Goal: Task Accomplishment & Management: Complete application form

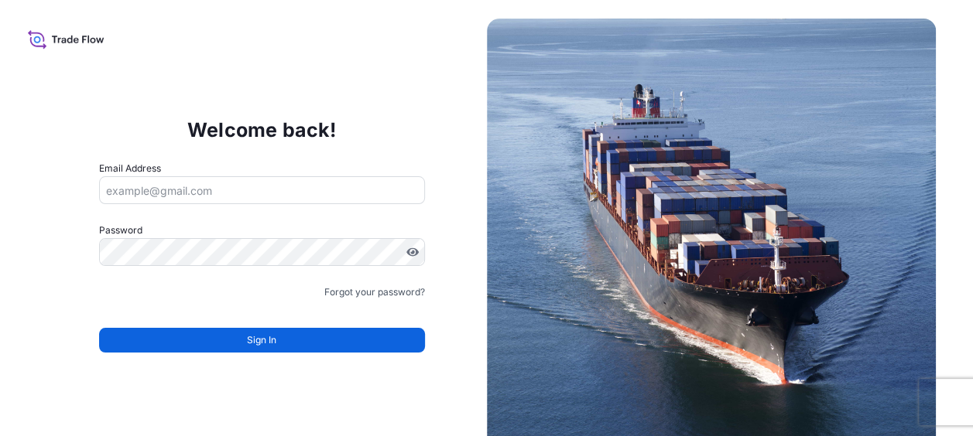
click at [45, 39] on icon at bounding box center [66, 39] width 77 height 22
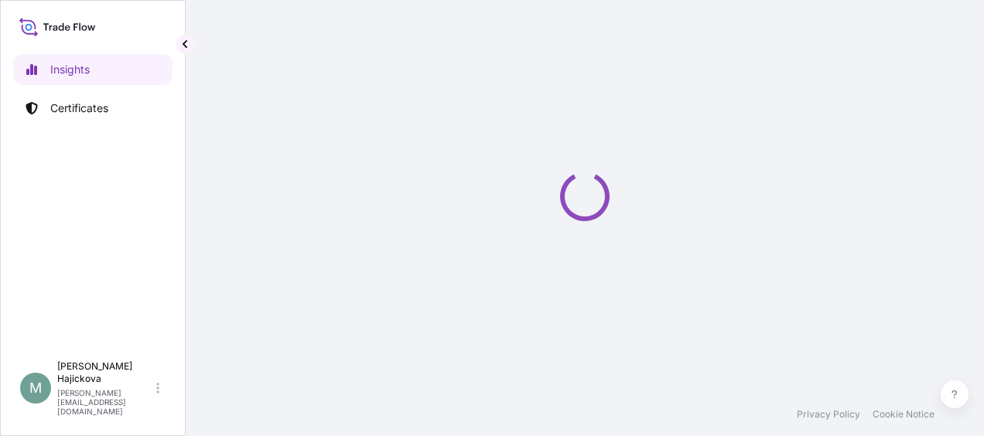
select select "2025"
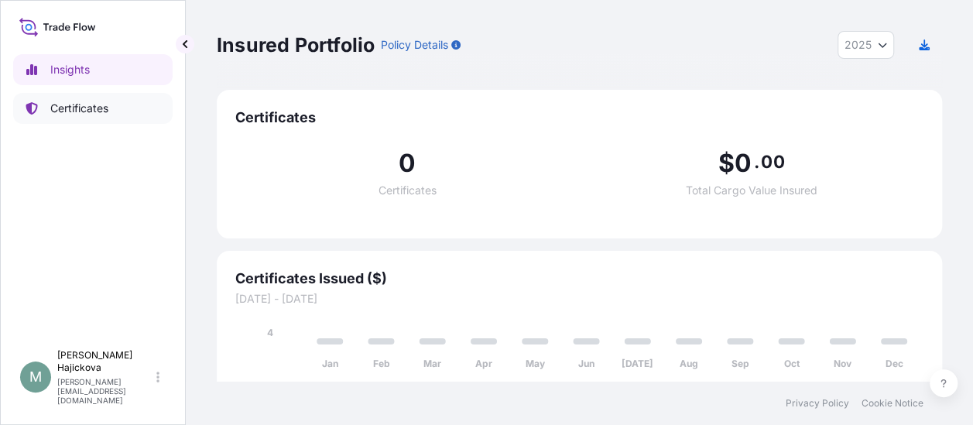
click at [89, 107] on p "Certificates" at bounding box center [79, 108] width 58 height 15
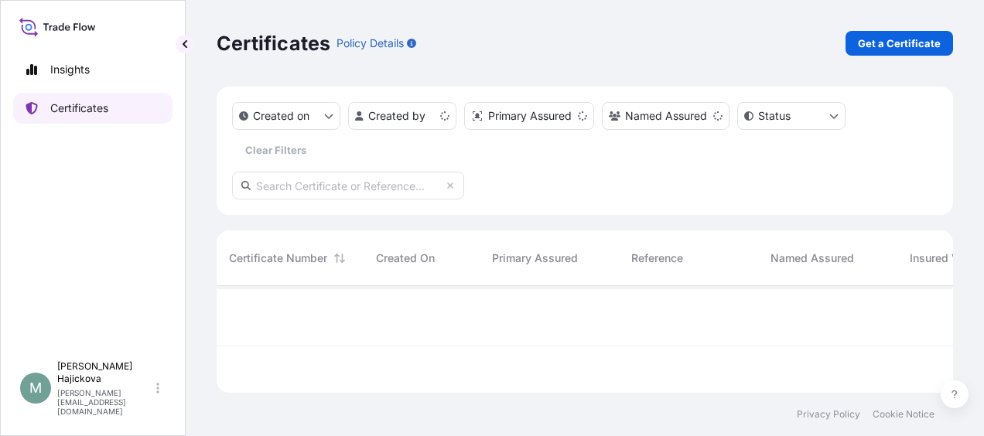
scroll to position [104, 724]
click at [888, 42] on p "Get a Certificate" at bounding box center [899, 43] width 83 height 15
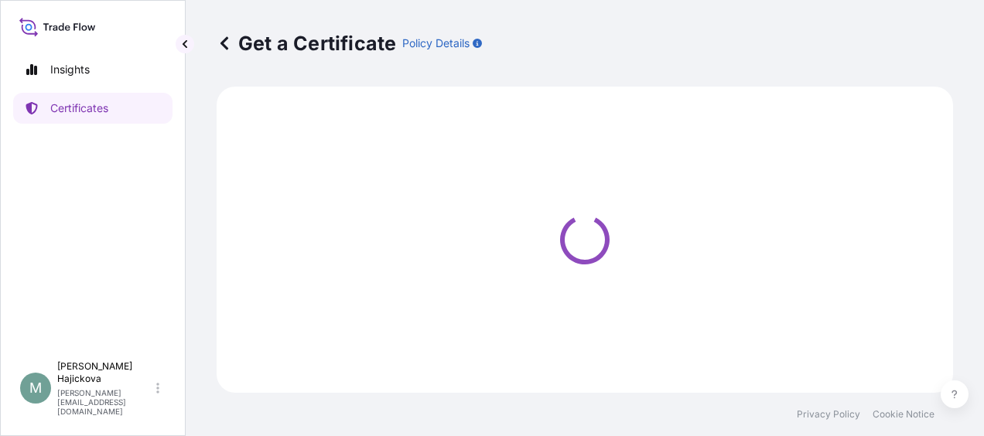
select select "Sea"
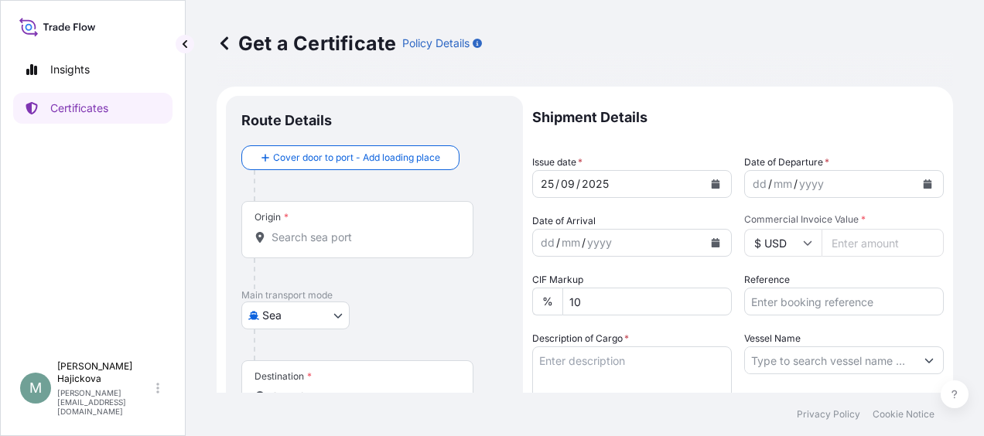
click at [324, 243] on input "Origin *" at bounding box center [363, 237] width 183 height 15
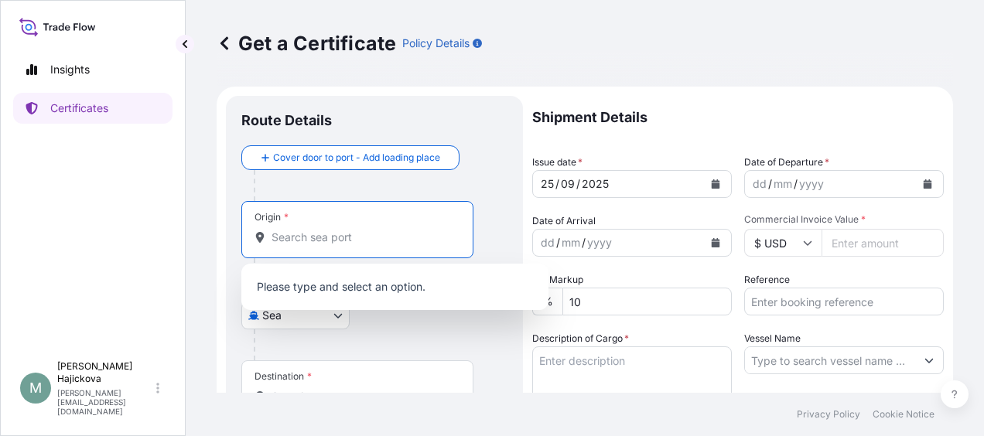
paste input "KOPER"
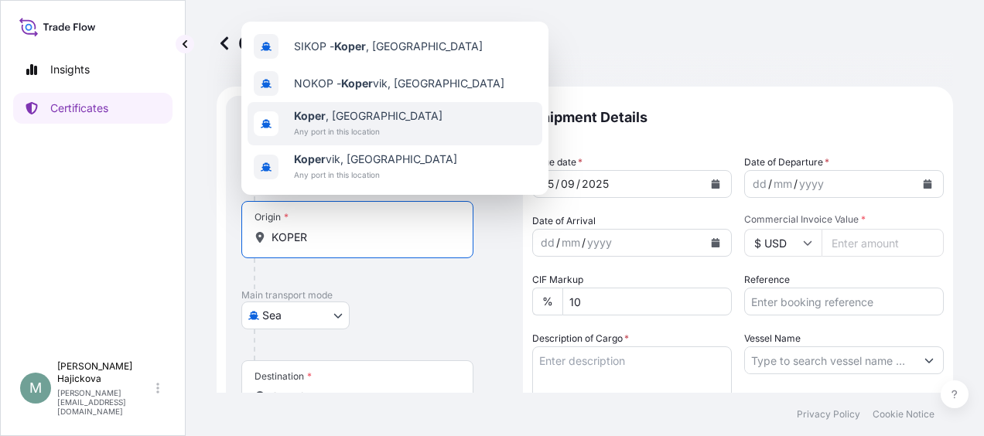
click at [341, 125] on span "Any port in this location" at bounding box center [368, 131] width 149 height 15
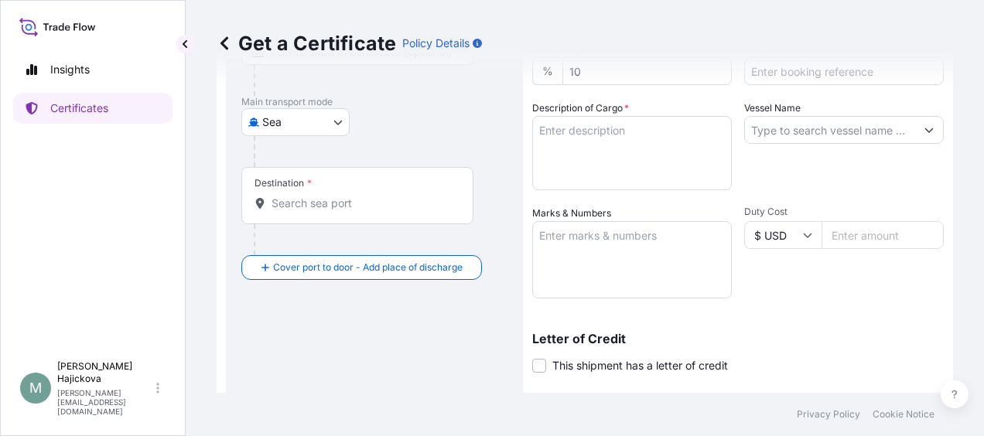
scroll to position [232, 0]
type input "Koper, Slovenia"
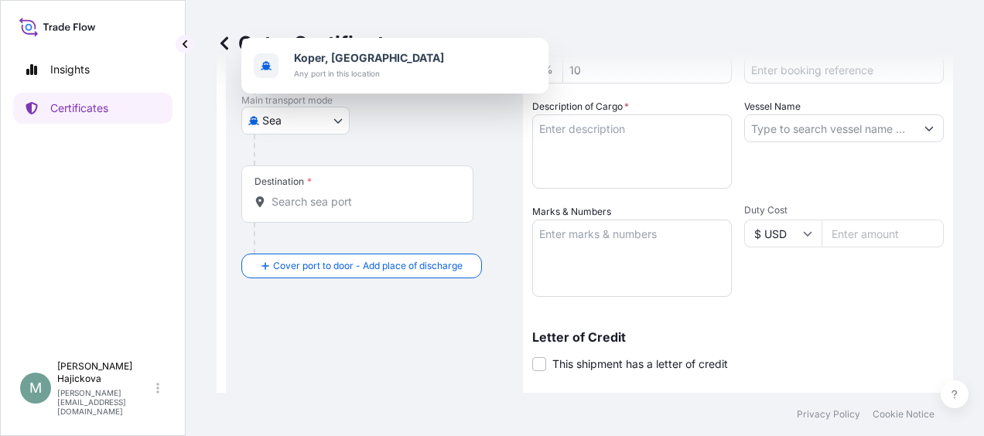
click at [331, 210] on div "Destination *" at bounding box center [357, 194] width 232 height 57
click at [331, 210] on input "Destination *" at bounding box center [363, 201] width 183 height 15
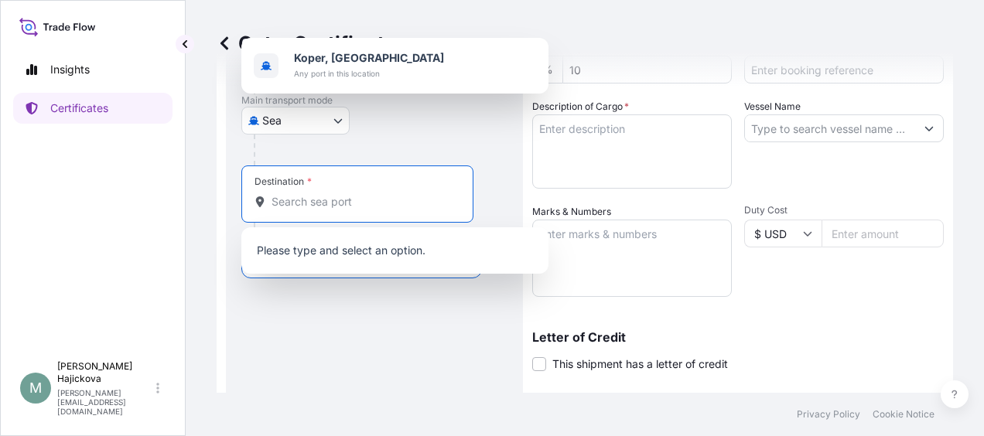
paste input "JEBEL ALI,"
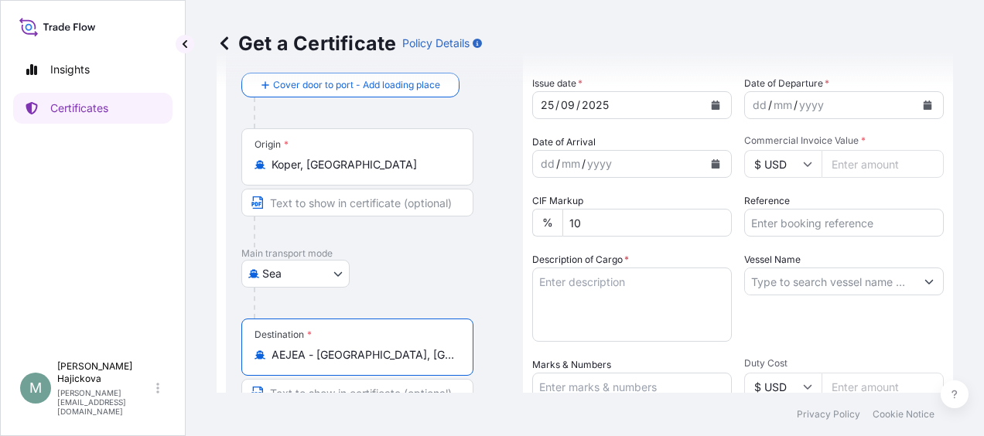
scroll to position [0, 0]
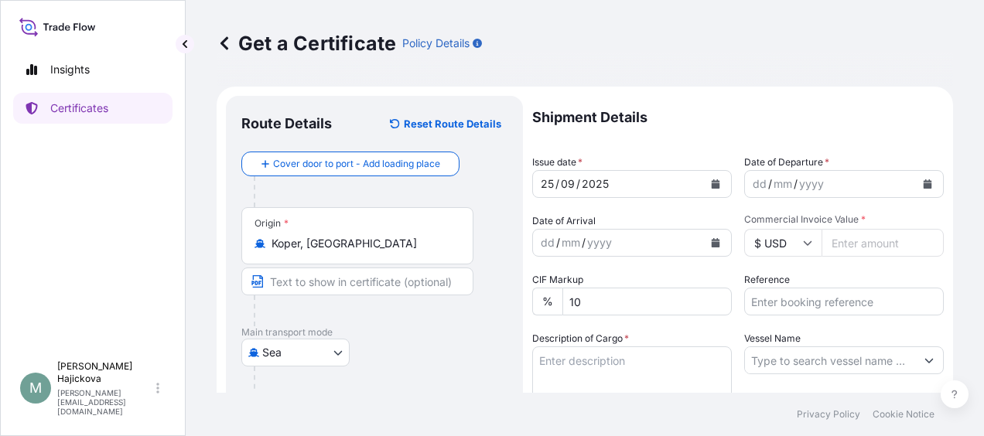
type input "AEJEA - Jebel Ali, United Arab Emirates"
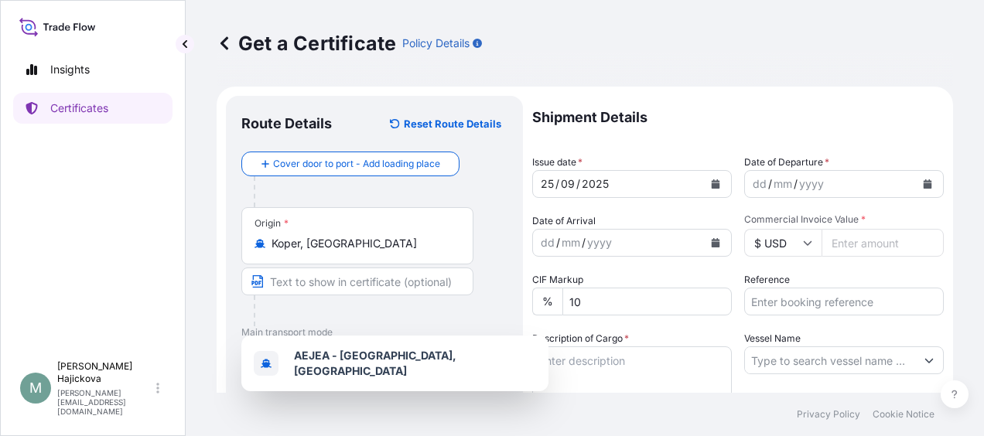
click at [712, 184] on icon "Calendar" at bounding box center [716, 184] width 9 height 9
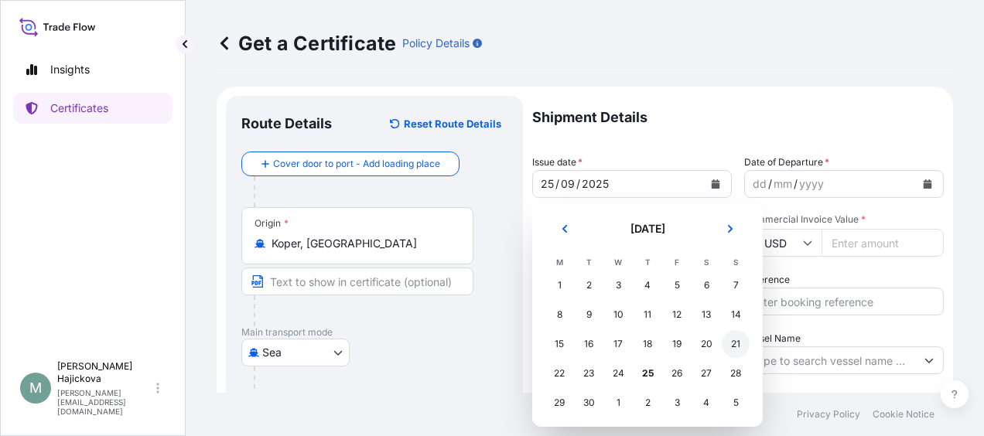
click at [730, 342] on div "21" at bounding box center [736, 344] width 28 height 28
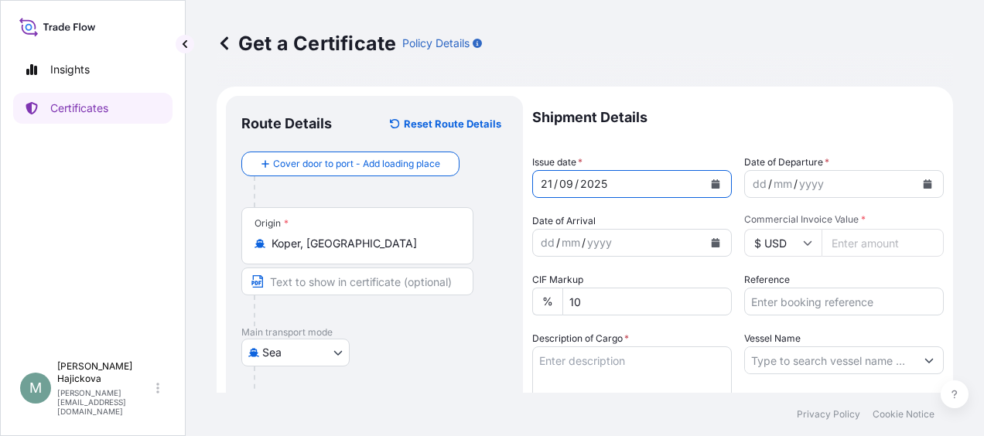
click at [824, 183] on div "dd / mm / yyyy" at bounding box center [830, 184] width 170 height 28
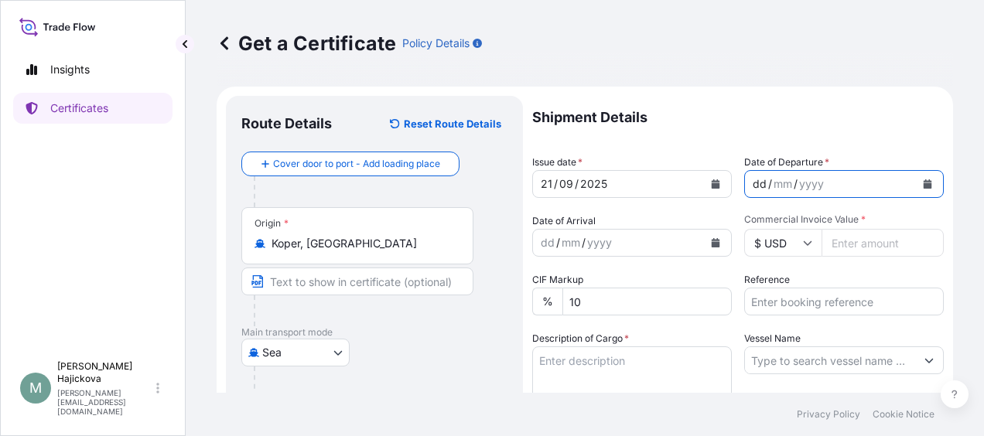
click at [864, 181] on div "dd / mm / yyyy" at bounding box center [830, 184] width 170 height 28
click at [924, 183] on button "Calendar" at bounding box center [927, 184] width 25 height 25
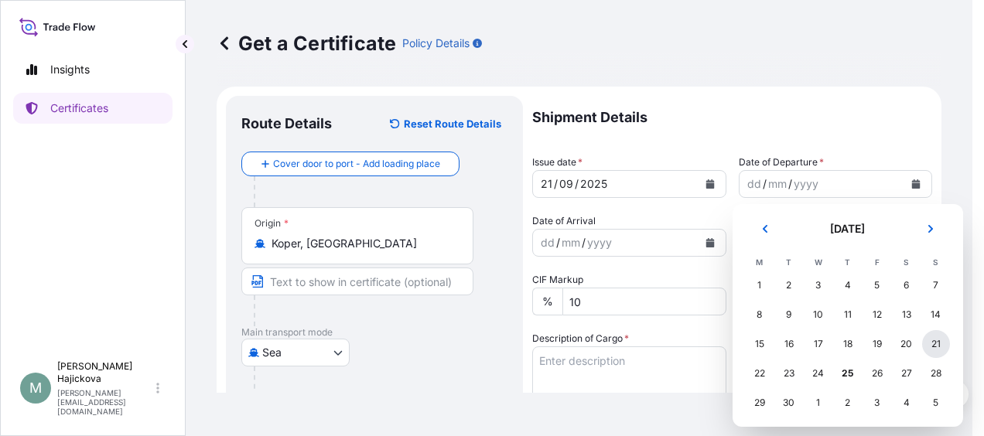
click at [937, 344] on div "21" at bounding box center [936, 344] width 28 height 28
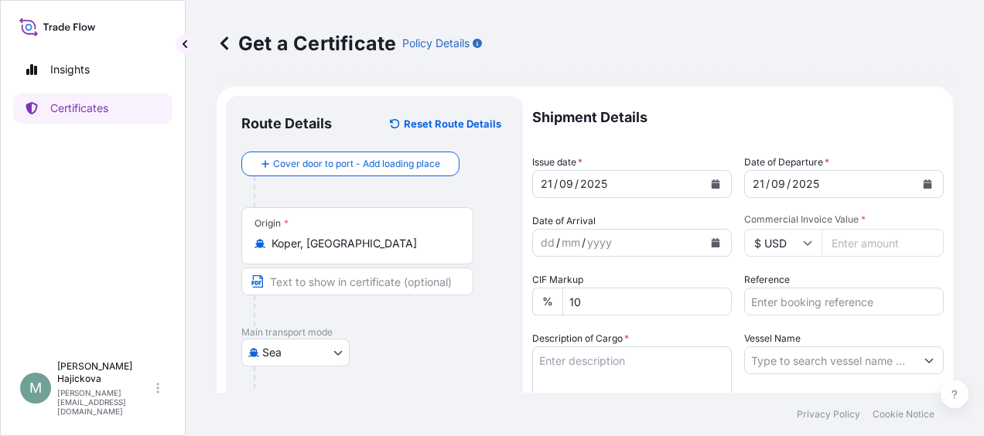
click at [860, 248] on input "Commercial Invoice Value *" at bounding box center [883, 243] width 122 height 28
paste input "35981.57"
type input "35981.57"
click at [809, 241] on input "$ USD" at bounding box center [782, 243] width 77 height 28
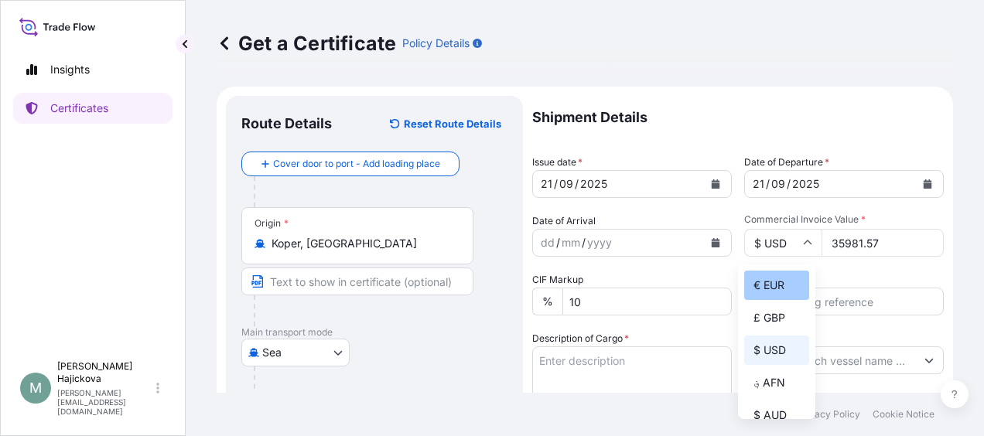
click at [778, 291] on div "€ EUR" at bounding box center [776, 285] width 65 height 29
type input "€ EUR"
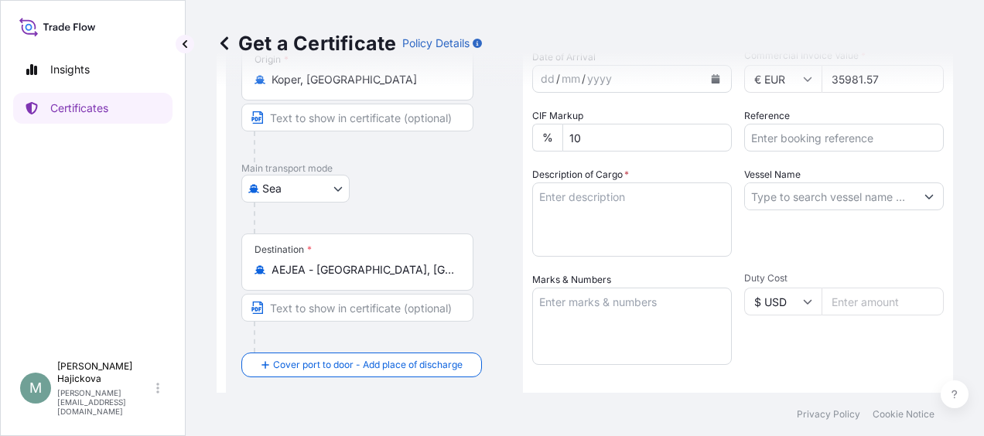
scroll to position [77, 0]
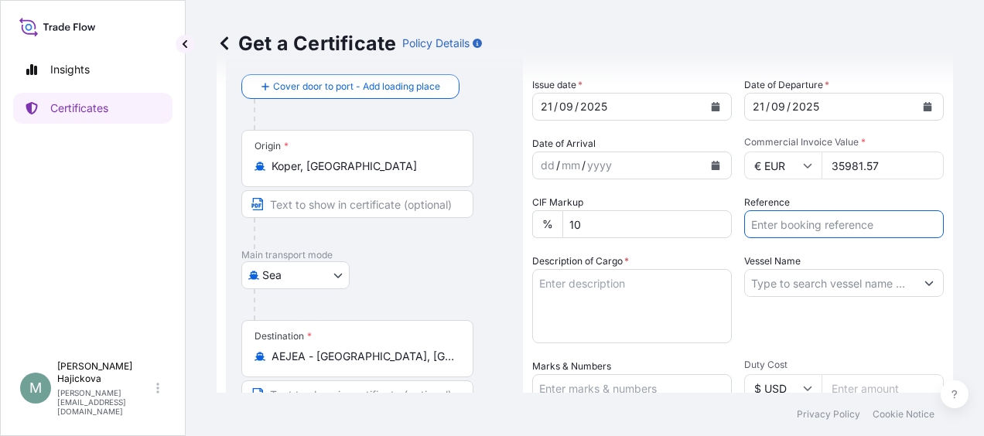
click at [788, 219] on input "Reference" at bounding box center [844, 224] width 200 height 28
click at [792, 223] on input "Reference" at bounding box center [844, 224] width 200 height 28
paste input "BTS0143013"
paste input "86573897"
paste input "86573898"
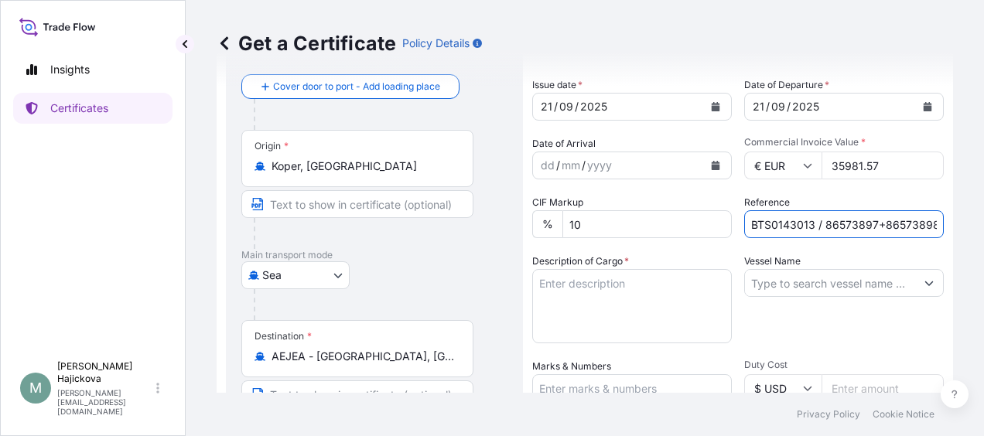
scroll to position [0, 4]
type input "BTS0143013 / 86573897+86573898"
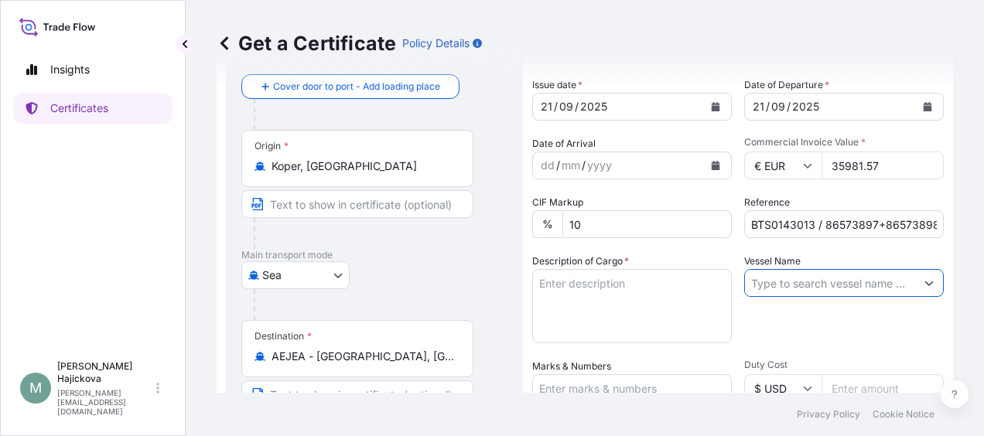
click at [811, 280] on input "Vessel Name" at bounding box center [830, 283] width 170 height 28
paste input "CMA CGM IVANHOE"
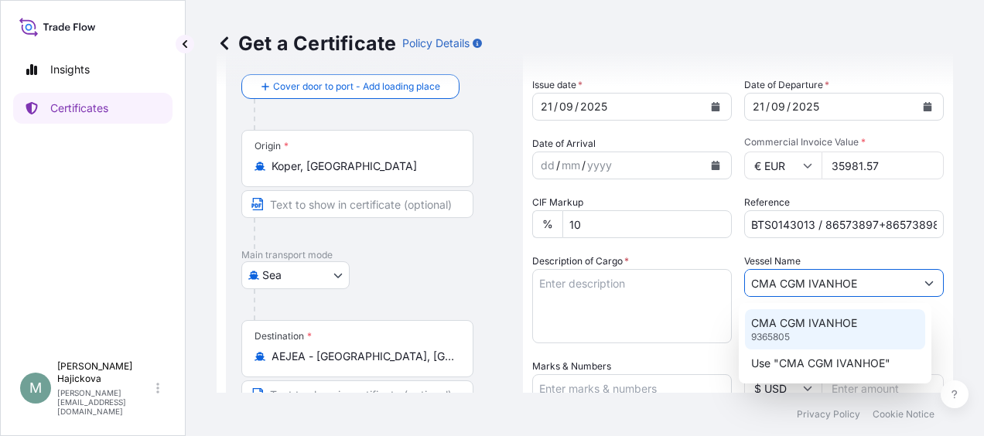
click at [802, 325] on p "CMA CGM IVANHOE" at bounding box center [804, 323] width 106 height 15
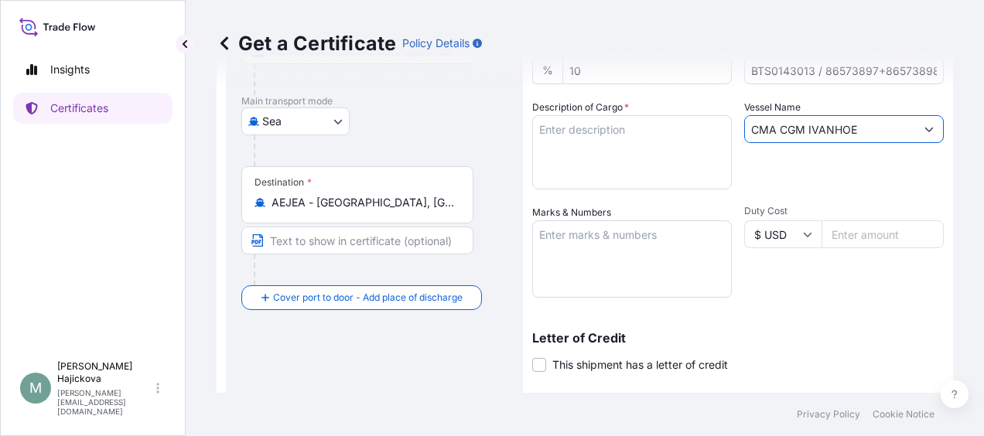
scroll to position [232, 0]
type input "CMA CGM IVANHOE"
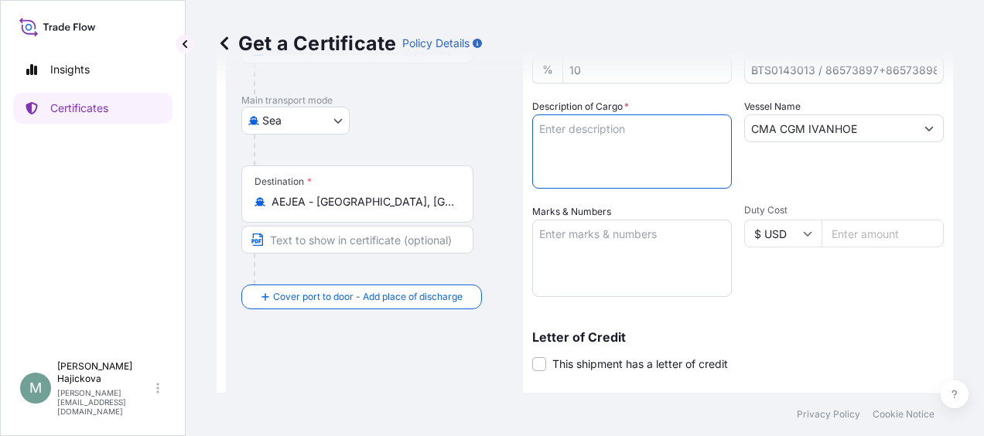
click at [594, 148] on textarea "Description of Cargo *" at bounding box center [632, 152] width 200 height 74
paste textarea "MALTOSWEET 210 – dried glucose syrup"
paste textarea "21 PX"
type textarea "MALTOSWEET 210 – dried glucose syrup 2 x 21 PX"
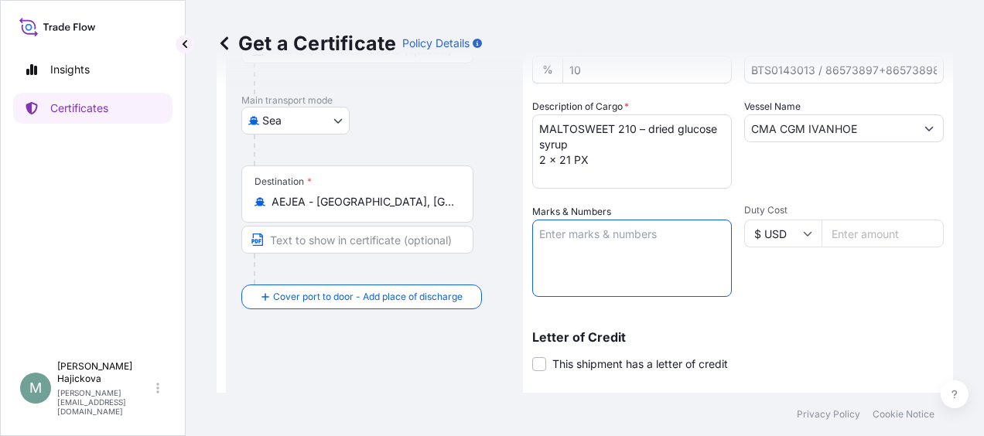
click at [607, 240] on textarea "Marks & Numbers" at bounding box center [632, 258] width 200 height 77
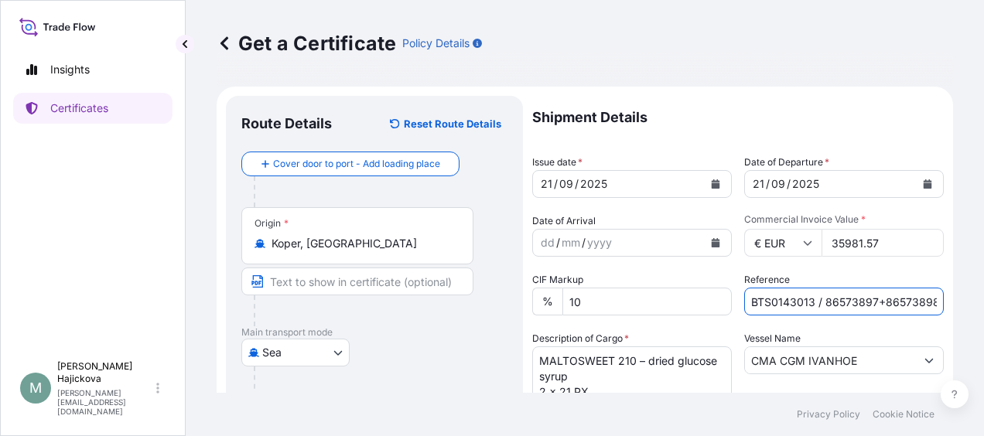
scroll to position [0, 4]
drag, startPoint x: 819, startPoint y: 303, endPoint x: 934, endPoint y: 302, distance: 115.3
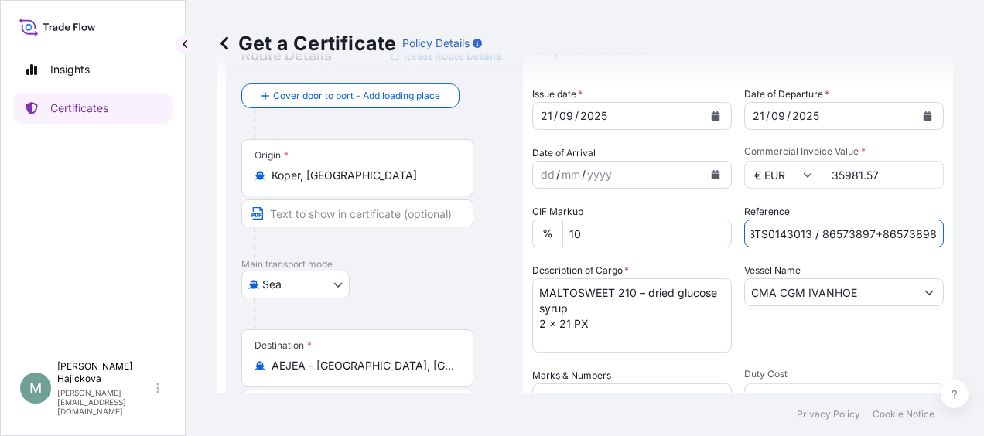
scroll to position [232, 0]
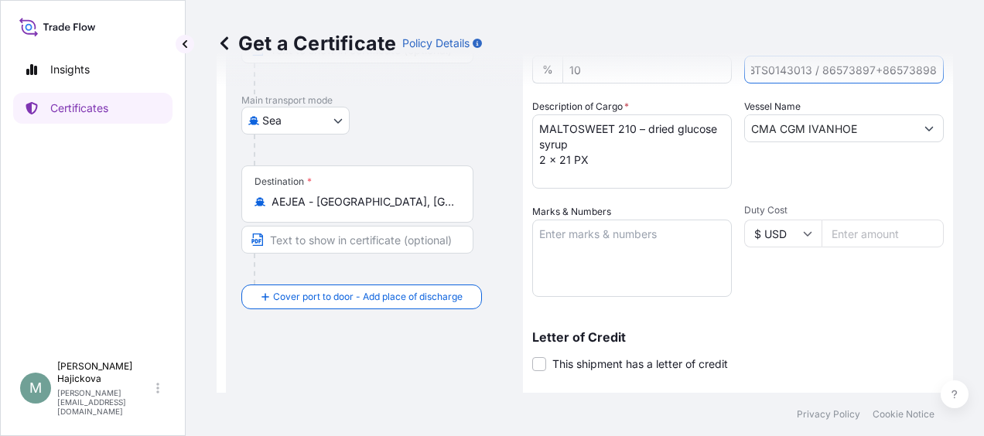
click at [595, 240] on textarea "Marks & Numbers" at bounding box center [632, 258] width 200 height 77
paste textarea "86573897+86573898"
paste textarea "BTS0143013"
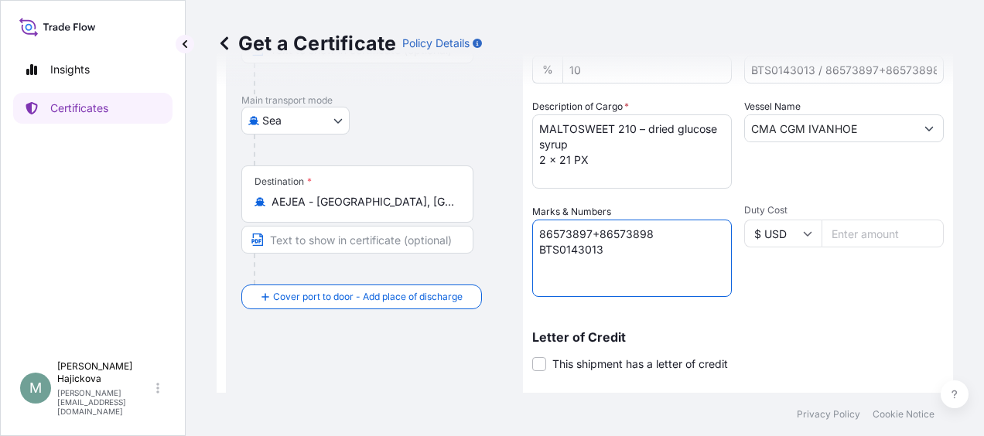
paste textarea "TCLU4170847"
paste textarea "CMAU8276284"
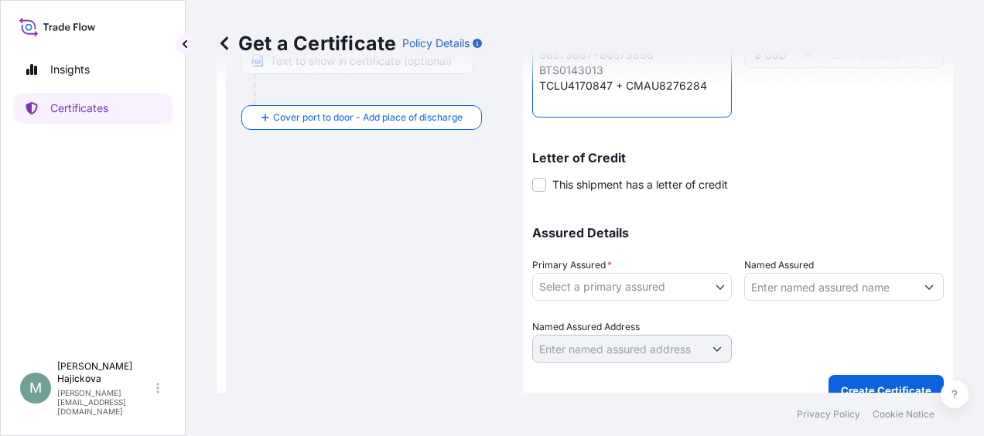
scroll to position [433, 0]
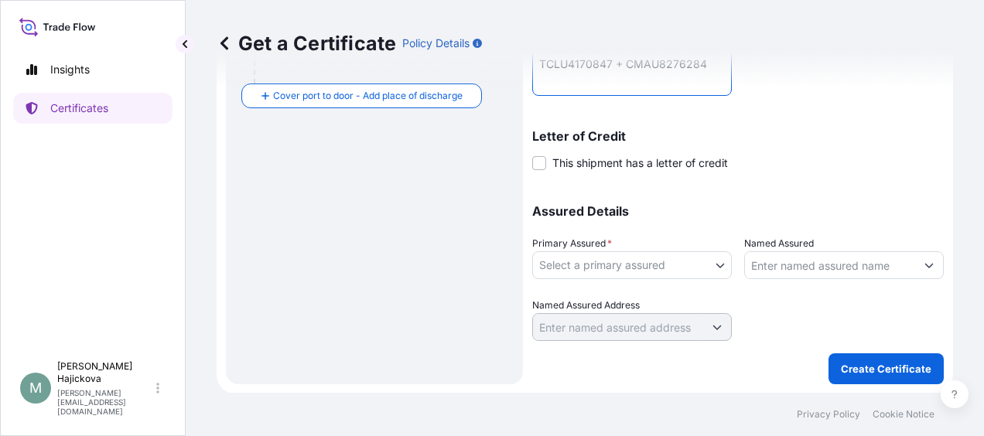
type textarea "86573897+86573898 BTS0143013 TCLU4170847 + CMAU8276284"
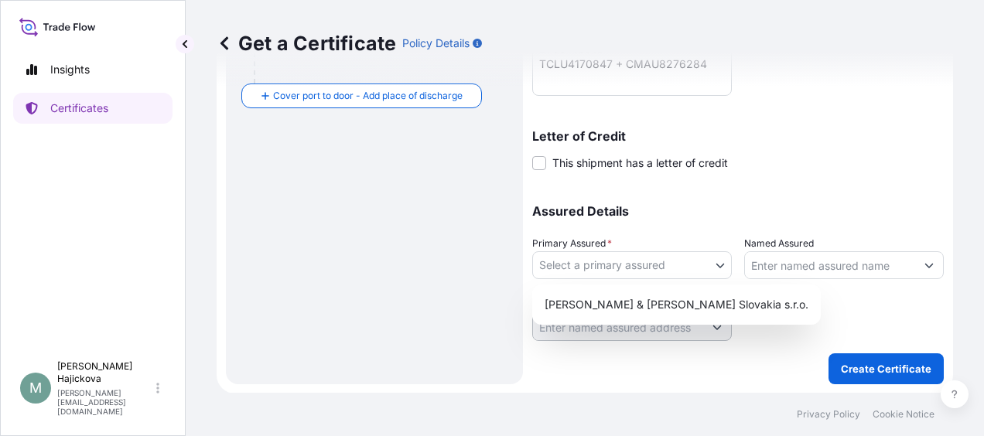
click at [703, 260] on body "Insights Certificates M Miroslava Hajickova miroslava.hajickova@tateandlyle.com…" at bounding box center [492, 218] width 984 height 436
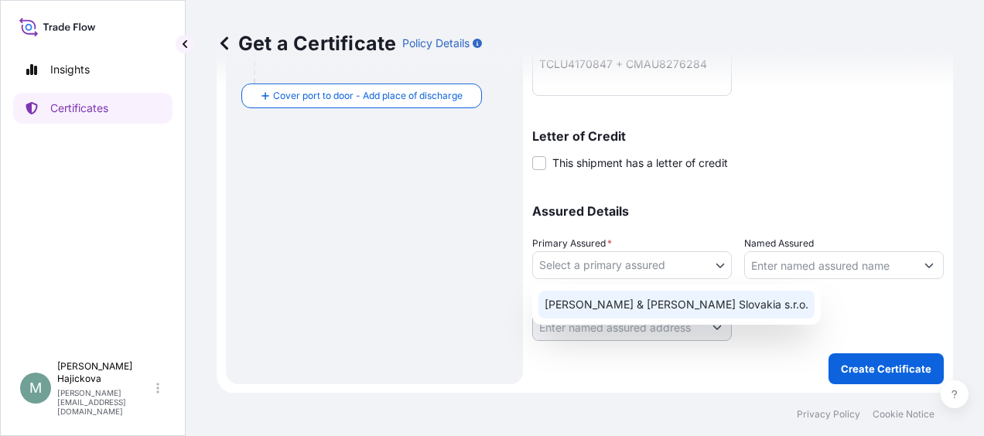
click at [650, 306] on div "Tate & Lyle Slovakia s.r.o." at bounding box center [677, 305] width 276 height 28
select select "31670"
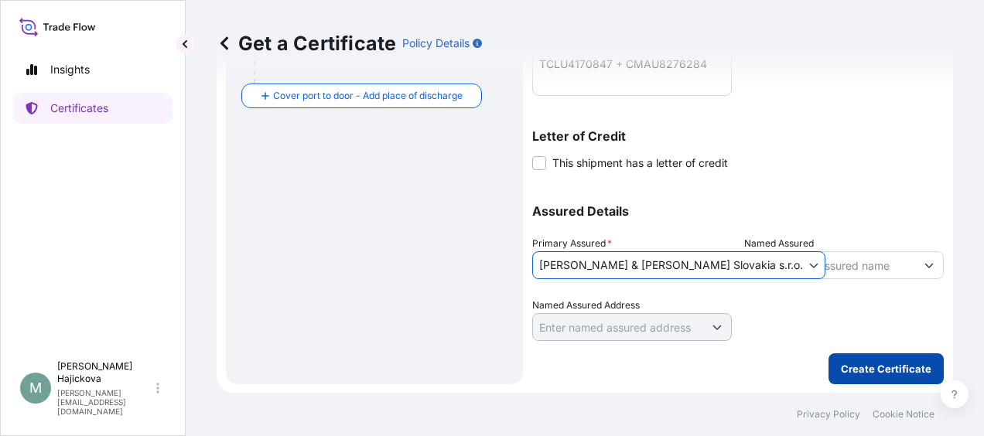
click at [851, 365] on p "Create Certificate" at bounding box center [886, 368] width 91 height 15
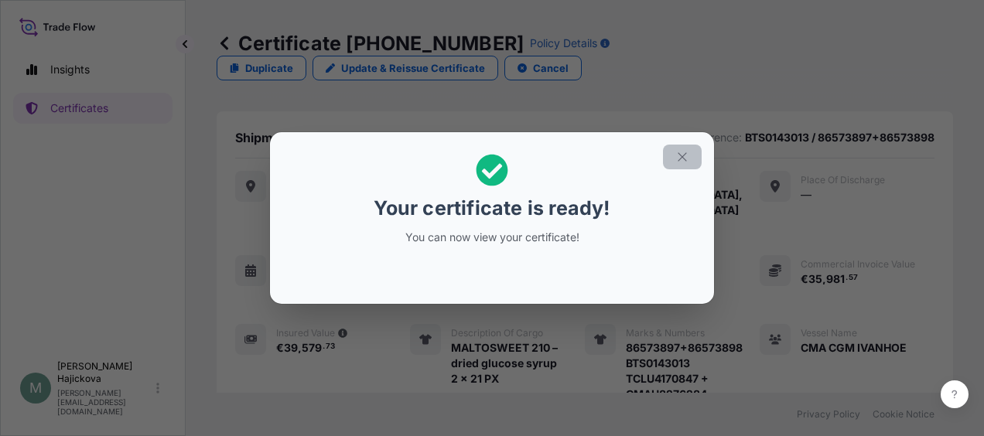
click at [687, 156] on icon "button" at bounding box center [682, 157] width 14 height 14
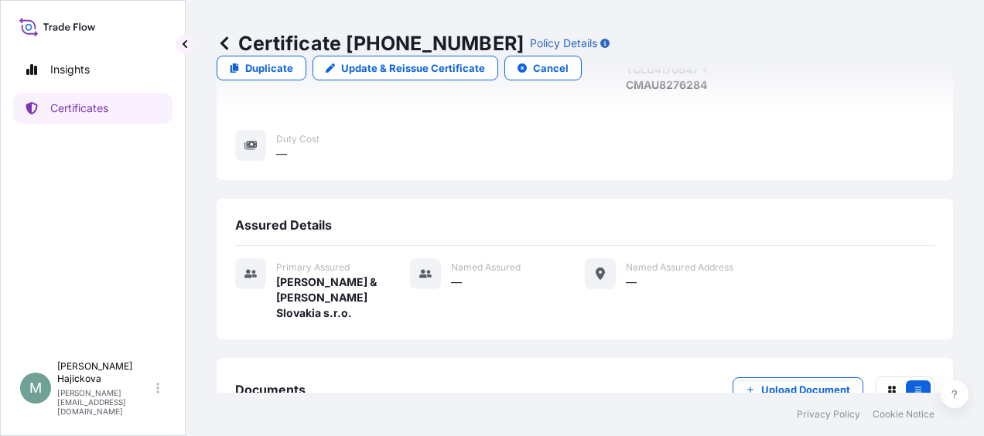
scroll to position [376, 0]
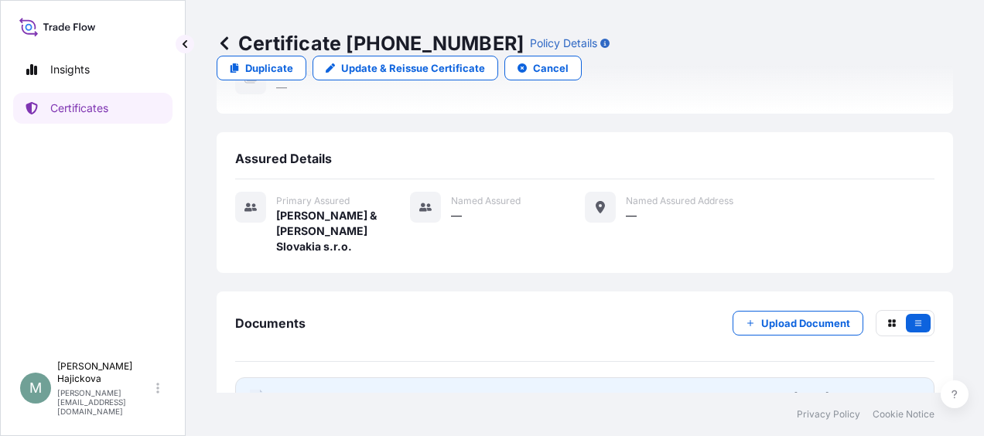
click at [649, 378] on link "PDF Certificate 2025-09-25T11:49:01.333085" at bounding box center [584, 398] width 699 height 40
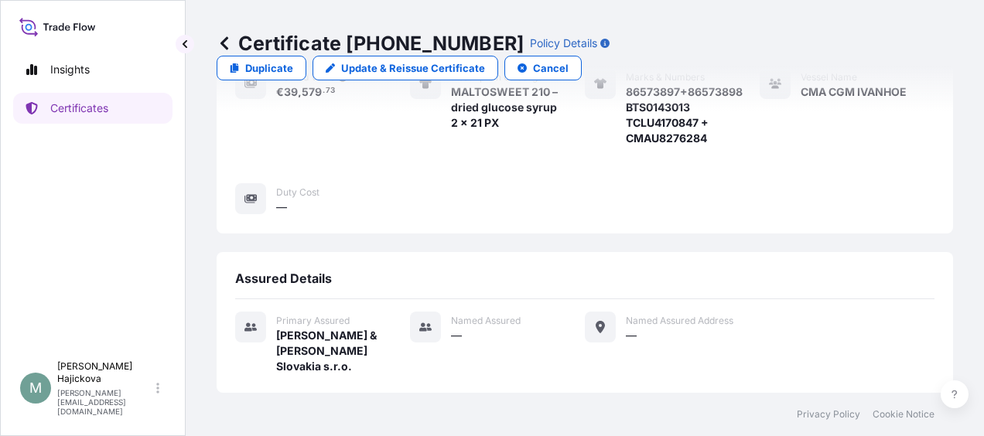
scroll to position [144, 0]
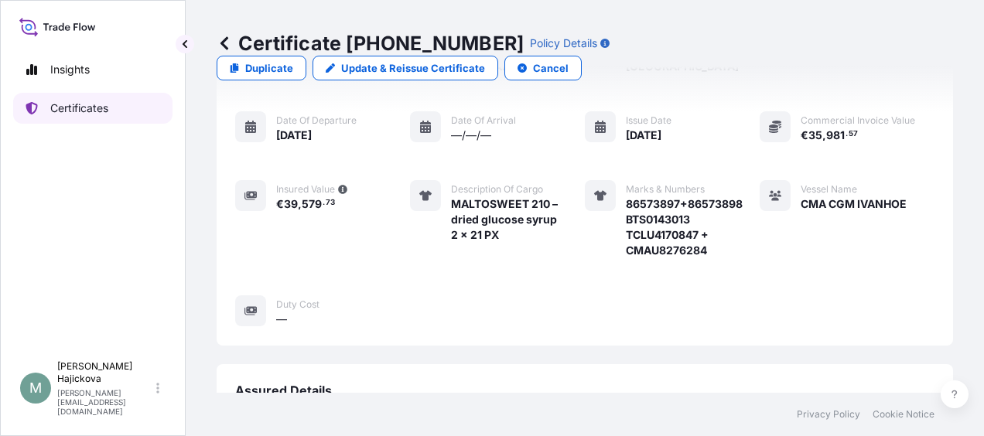
click at [80, 106] on p "Certificates" at bounding box center [79, 108] width 58 height 15
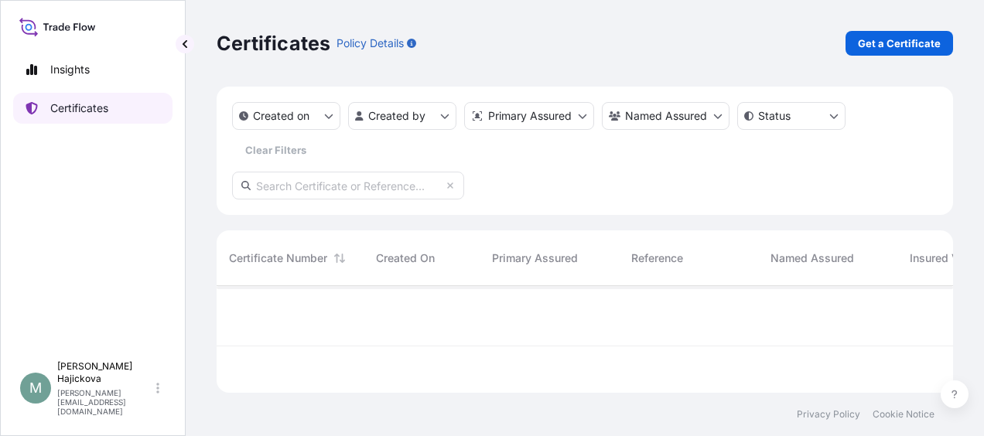
scroll to position [104, 724]
click at [881, 42] on p "Get a Certificate" at bounding box center [899, 43] width 83 height 15
select select "Sea"
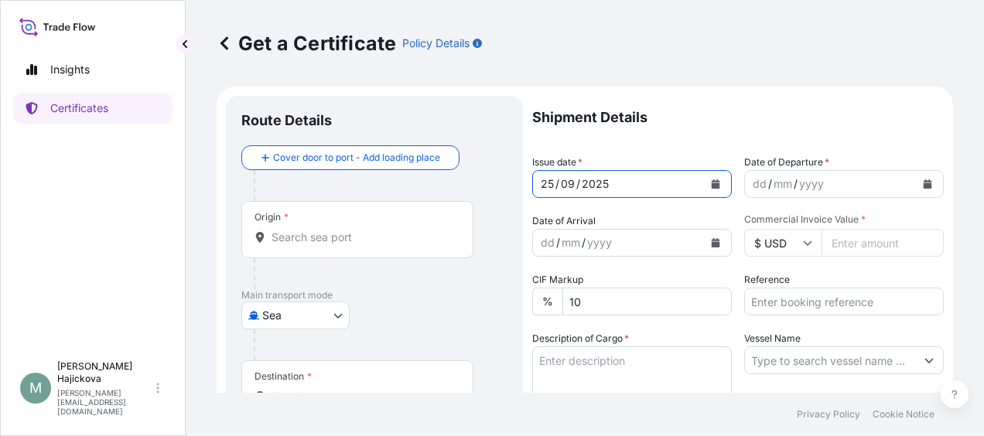
click at [712, 184] on icon "Calendar" at bounding box center [716, 184] width 9 height 9
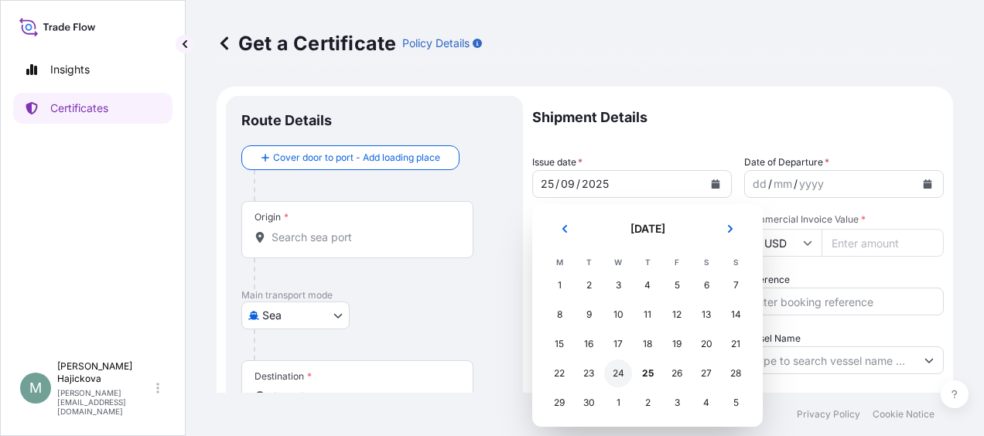
click at [613, 374] on div "24" at bounding box center [618, 374] width 28 height 28
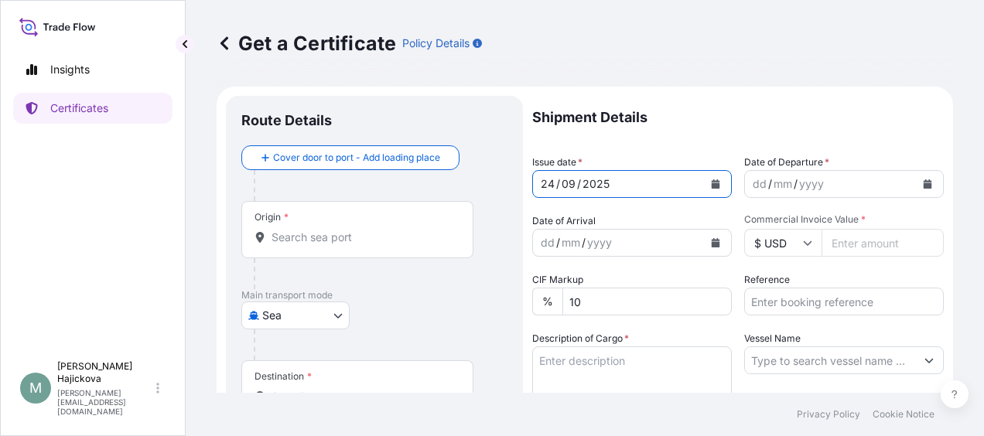
click at [827, 185] on div "dd / mm / yyyy" at bounding box center [830, 184] width 170 height 28
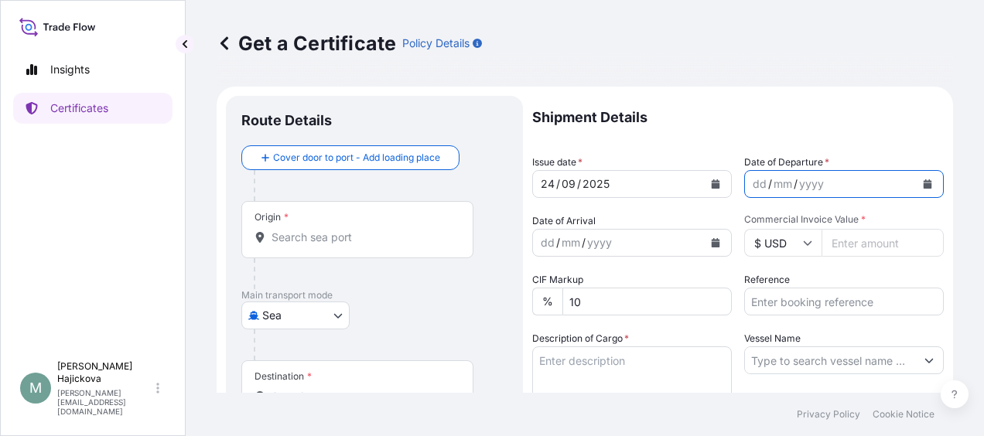
click at [921, 180] on button "Calendar" at bounding box center [927, 184] width 25 height 25
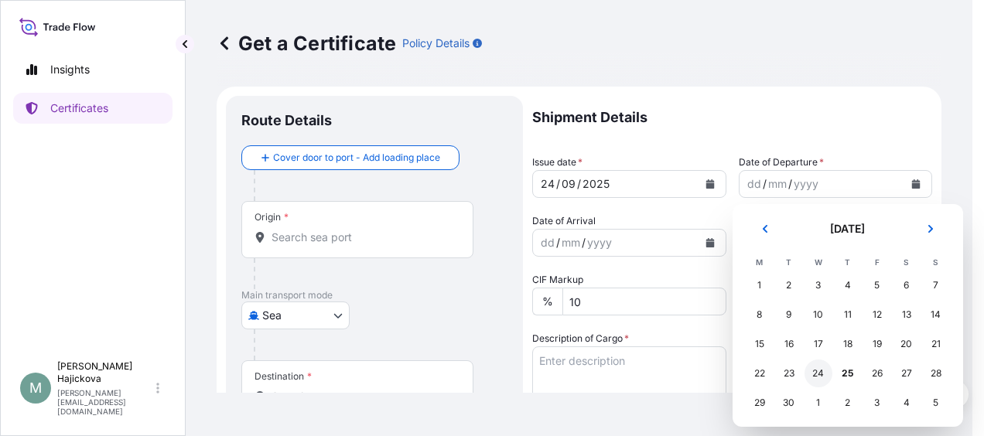
click at [820, 371] on div "24" at bounding box center [819, 374] width 28 height 28
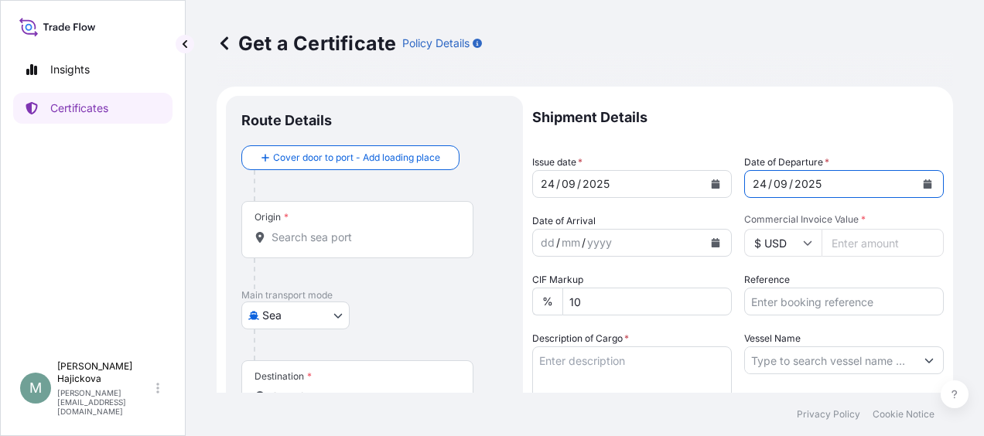
click at [322, 238] on input "Origin *" at bounding box center [363, 237] width 183 height 15
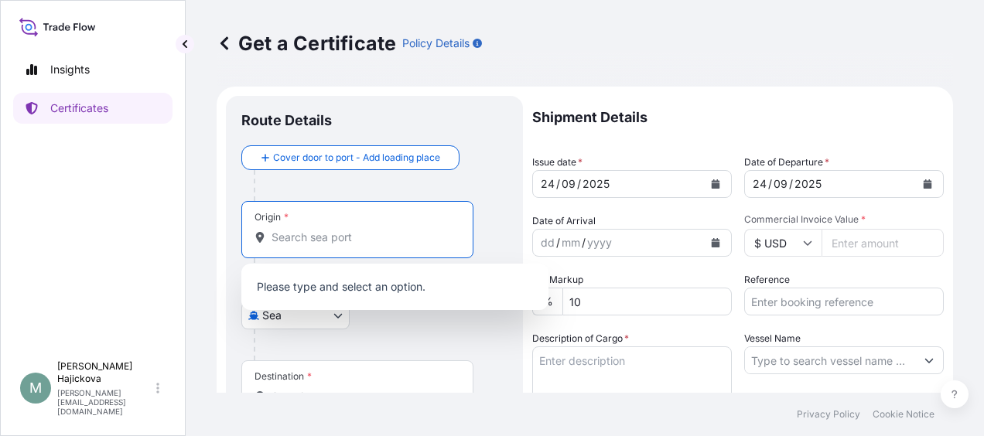
paste input "TRIESTE"
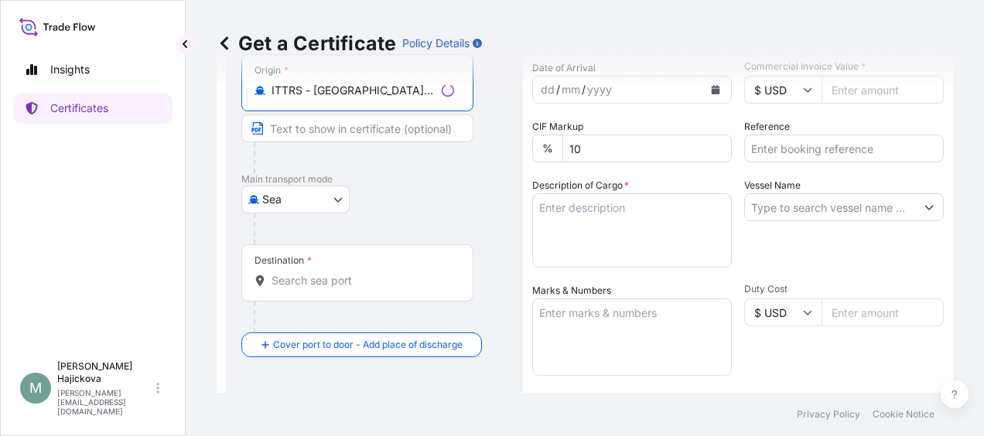
scroll to position [155, 0]
type input "ITTRS - Trieste, Italy"
click at [332, 282] on input "Destination *" at bounding box center [363, 279] width 183 height 15
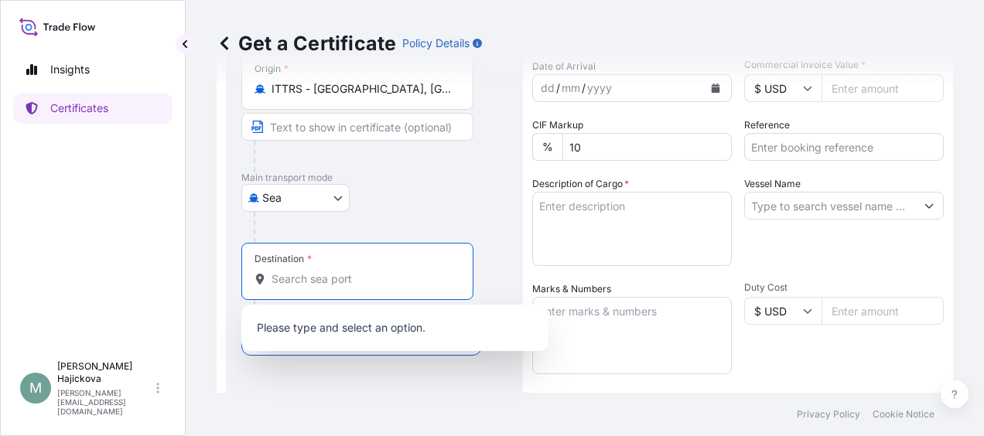
click at [314, 288] on div "Destination *" at bounding box center [357, 271] width 232 height 57
click at [314, 287] on input "Destination * Please select a destination" at bounding box center [363, 279] width 183 height 15
paste input "MERSIN"
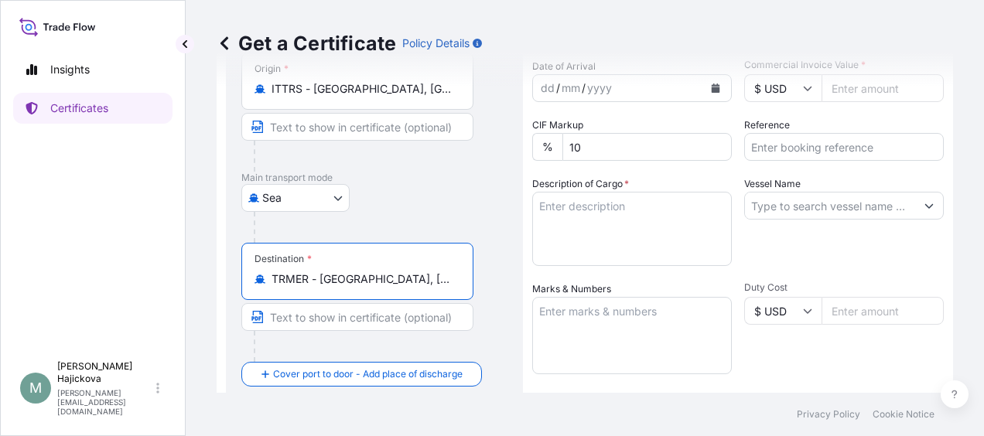
scroll to position [0, 0]
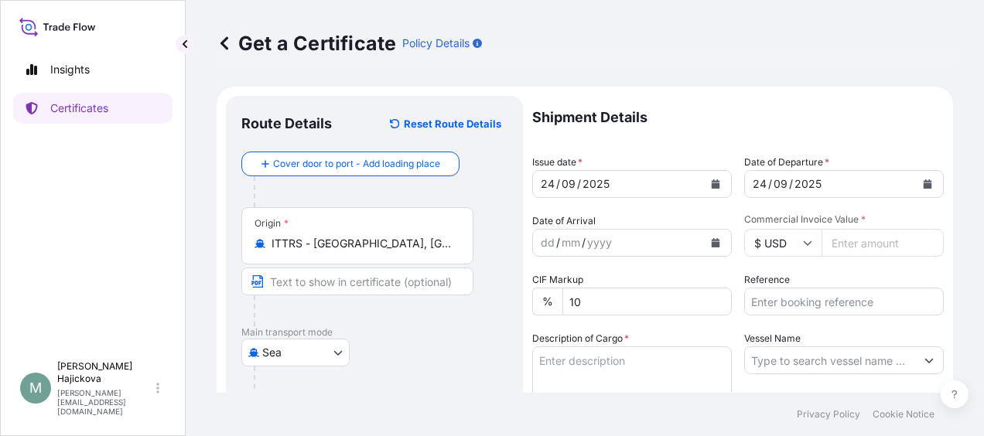
type input "TRMER - Mersin, Turkey"
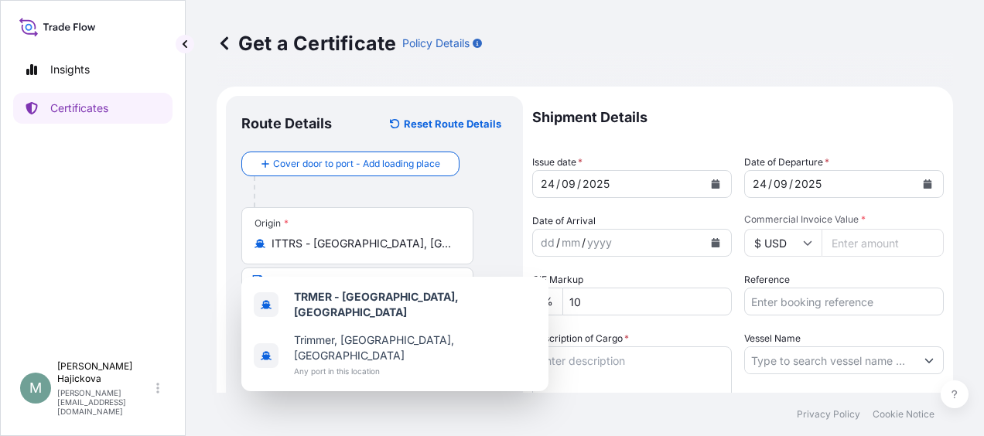
click at [855, 242] on input "Commercial Invoice Value *" at bounding box center [883, 243] width 122 height 28
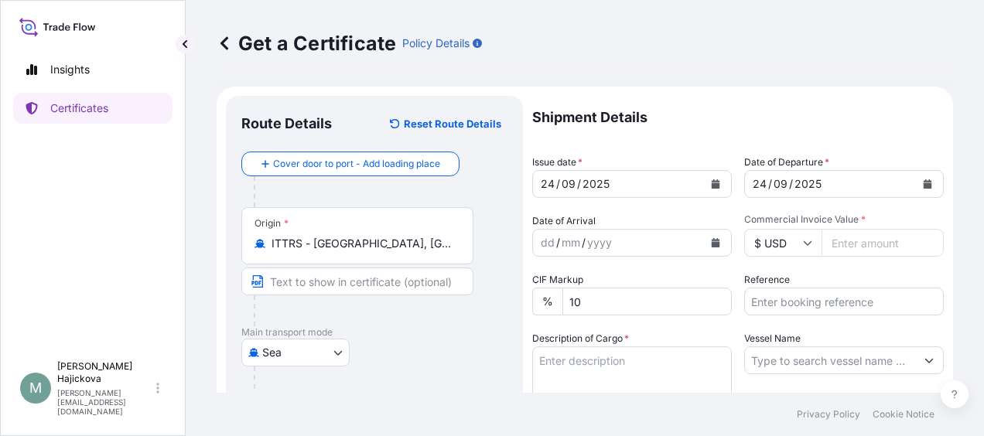
paste input "16473.75"
type input "16473.75"
click at [805, 245] on icon at bounding box center [807, 242] width 9 height 9
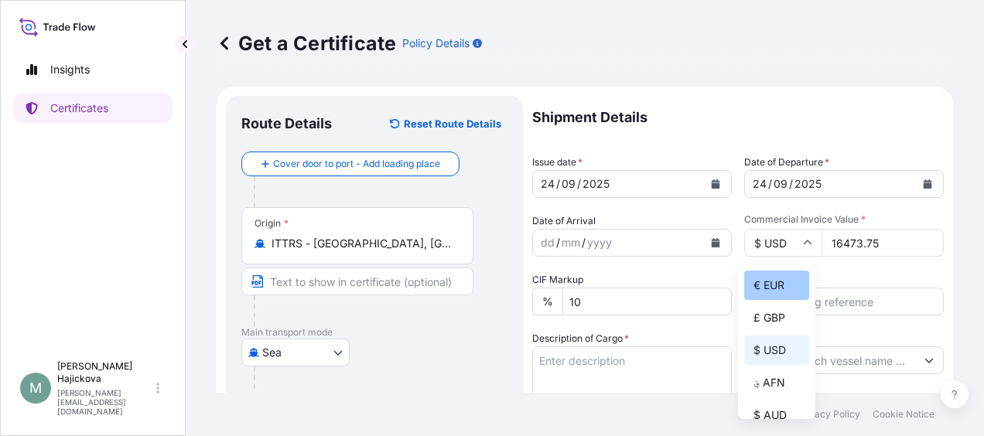
click at [780, 288] on div "€ EUR" at bounding box center [776, 285] width 65 height 29
type input "€ EUR"
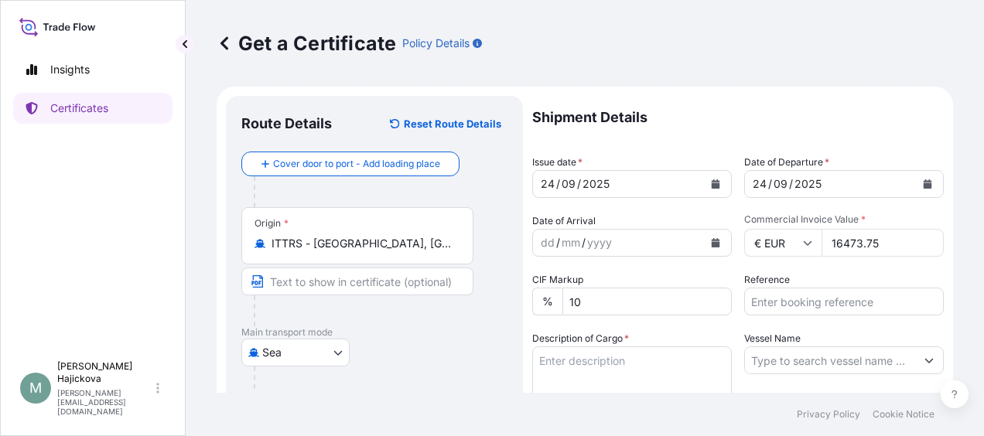
click at [783, 299] on input "Reference" at bounding box center [844, 302] width 200 height 28
click at [820, 304] on input "Reference" at bounding box center [844, 302] width 200 height 28
paste input "CTLTBT0001039725"
paste input "86576223"
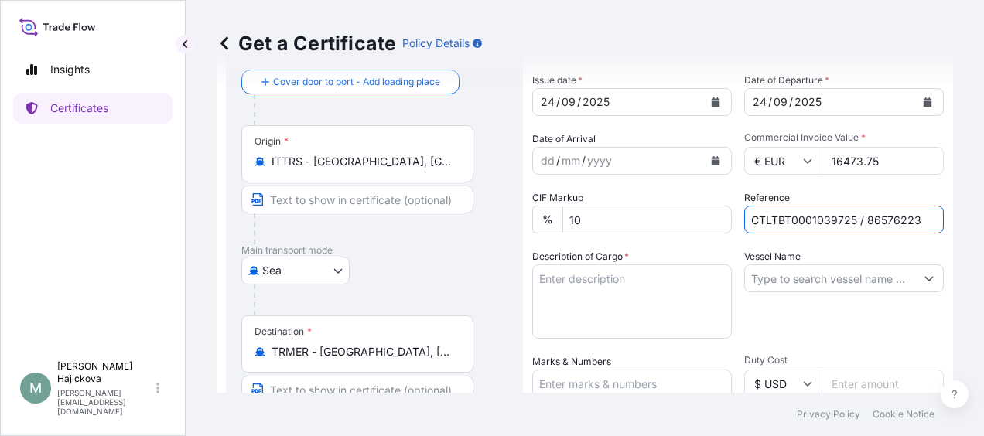
scroll to position [155, 0]
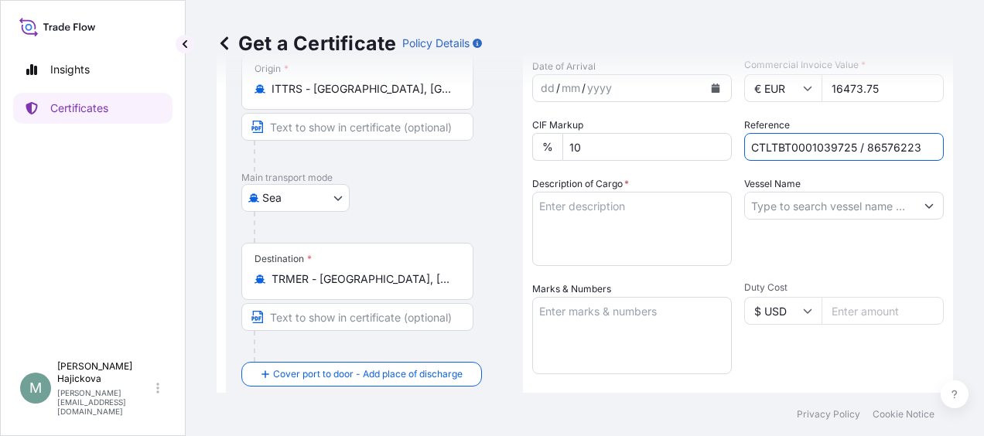
type input "CTLTBT0001039725 / 86576223"
click at [637, 232] on textarea "Description of Cargo *" at bounding box center [632, 229] width 200 height 74
click at [799, 204] on input "Vessel Name" at bounding box center [830, 206] width 170 height 28
paste input "LUEBECK AA539A"
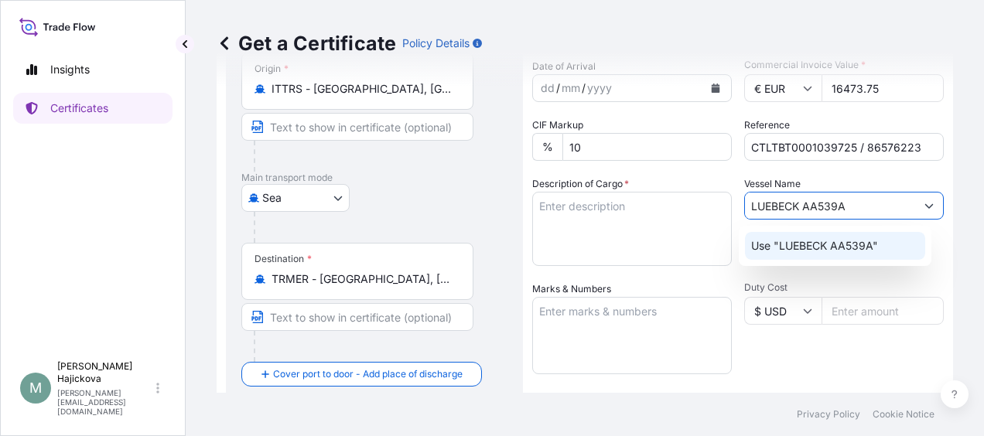
click at [848, 204] on input "LUEBECK AA539A" at bounding box center [830, 206] width 170 height 28
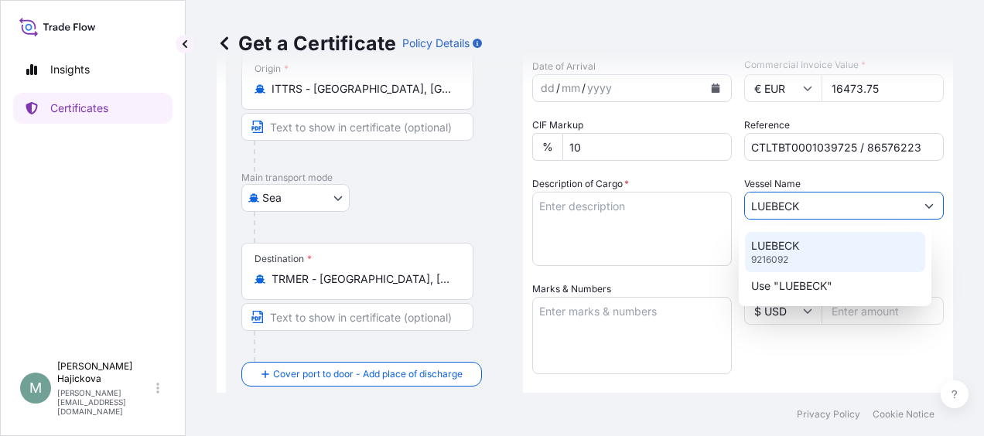
click at [812, 242] on div "LUEBECK 9216092" at bounding box center [835, 252] width 180 height 40
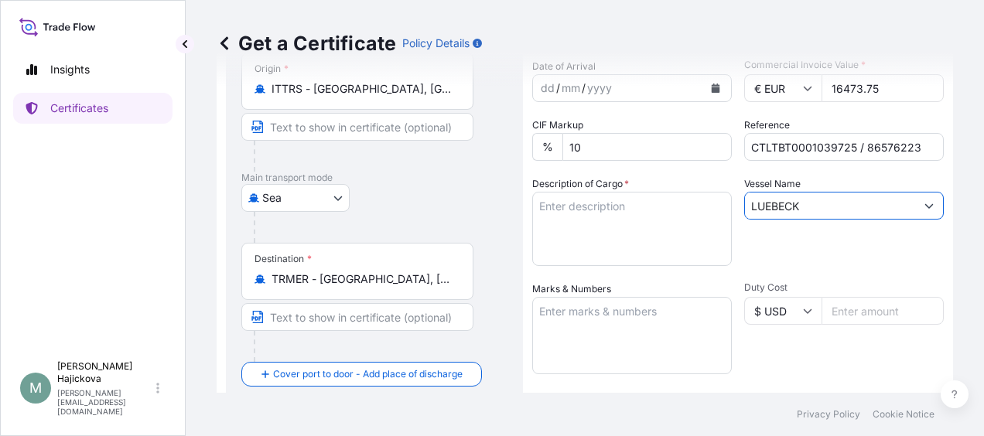
type input "LUEBECK"
click at [632, 224] on textarea "Description of Cargo *" at bounding box center [632, 229] width 200 height 74
paste textarea "MALTOSWEET G 211"
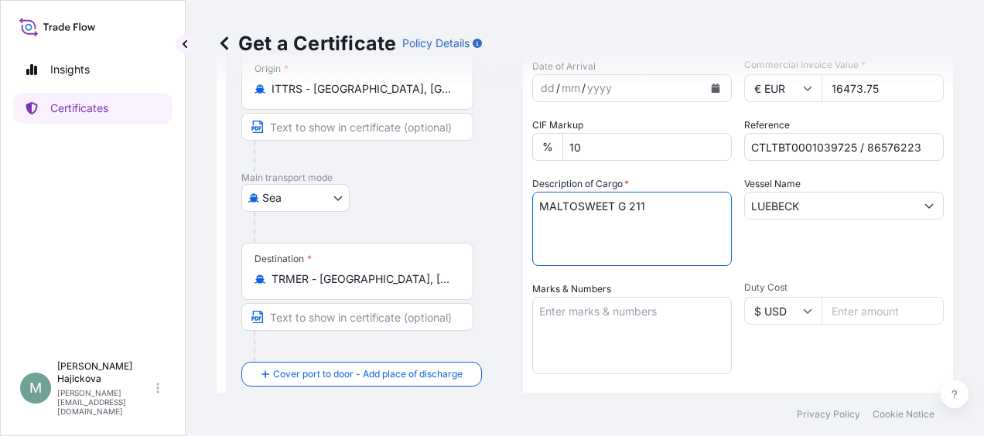
paste textarea "23 PX"
type textarea "MALTOSWEET G 211 23 PX"
click at [624, 313] on textarea "Marks & Numbers" at bounding box center [632, 335] width 200 height 77
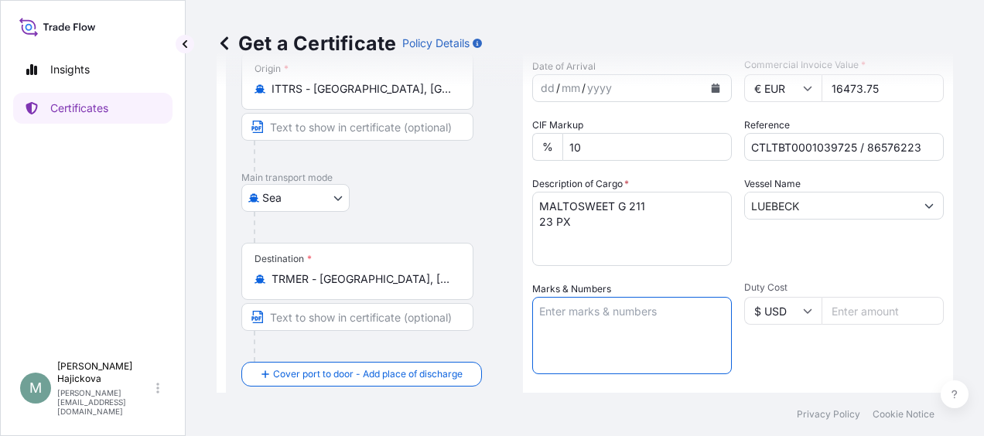
paste textarea "86576223"
paste textarea "CTLTBT0001039725"
paste textarea "MSBU4111807"
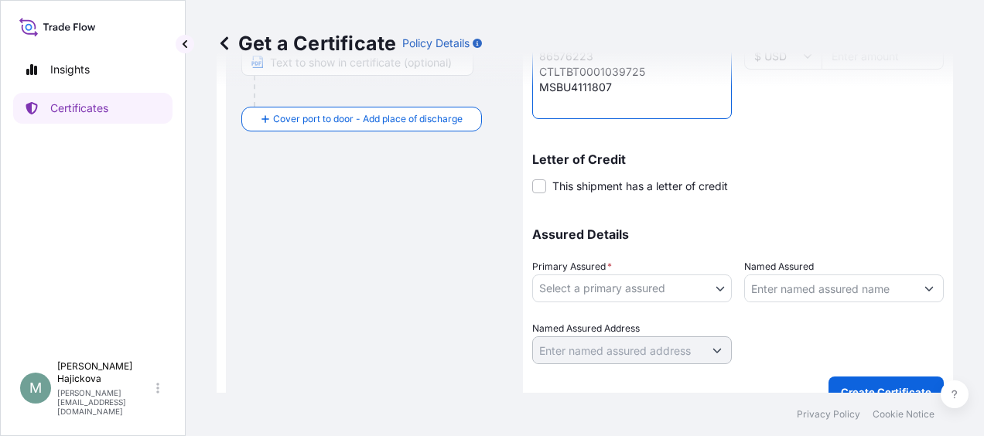
scroll to position [433, 0]
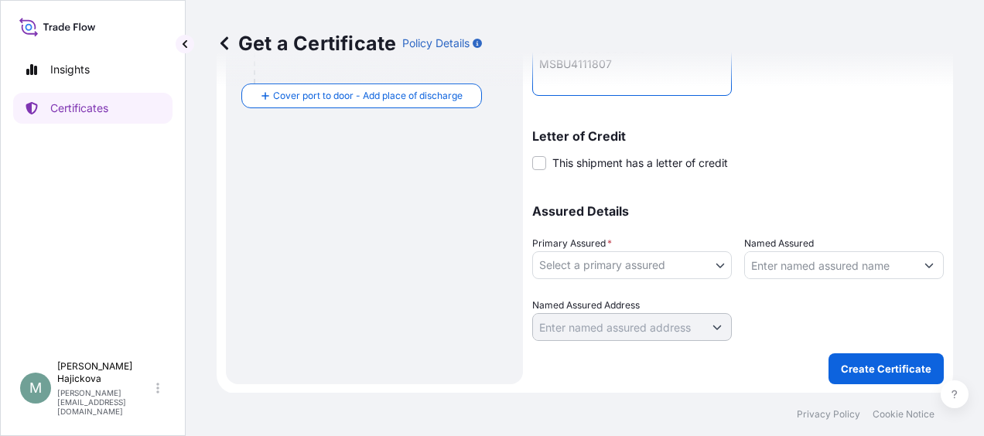
type textarea "86576223 CTLTBT0001039725 MSBU4111807"
click at [701, 269] on body "Insights Certificates M Miroslava Hajickova miroslava.hajickova@tateandlyle.com…" at bounding box center [492, 218] width 984 height 436
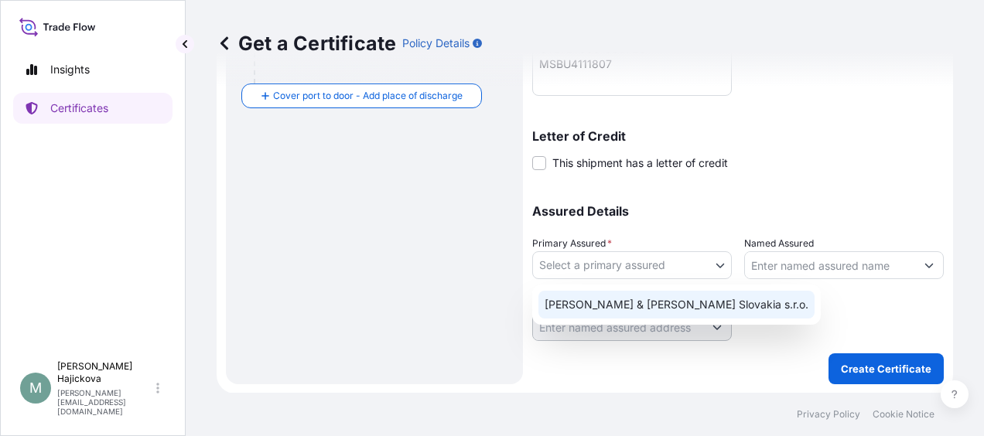
click at [641, 303] on div "Tate & Lyle Slovakia s.r.o." at bounding box center [677, 305] width 276 height 28
select select "31670"
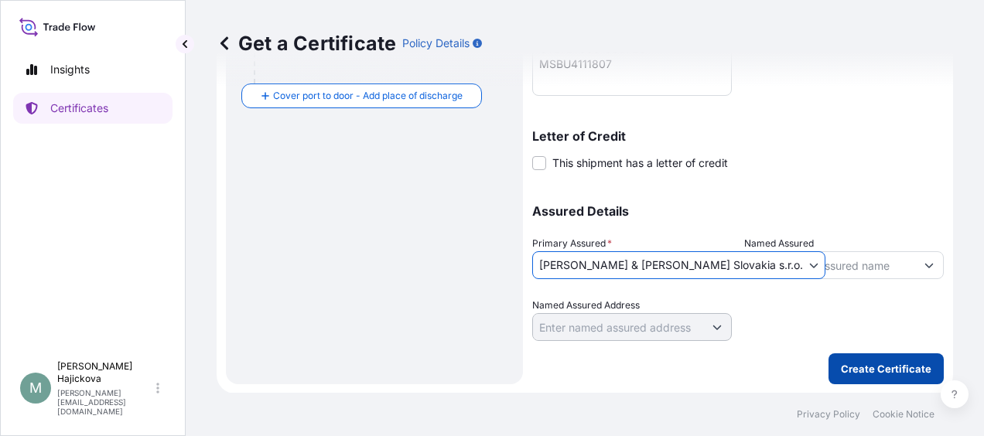
click at [874, 366] on p "Create Certificate" at bounding box center [886, 368] width 91 height 15
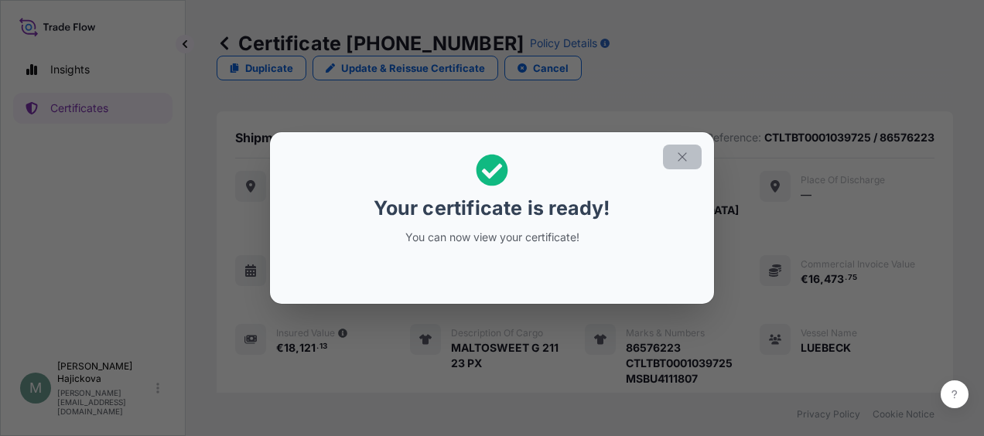
click at [678, 152] on icon "button" at bounding box center [682, 157] width 14 height 14
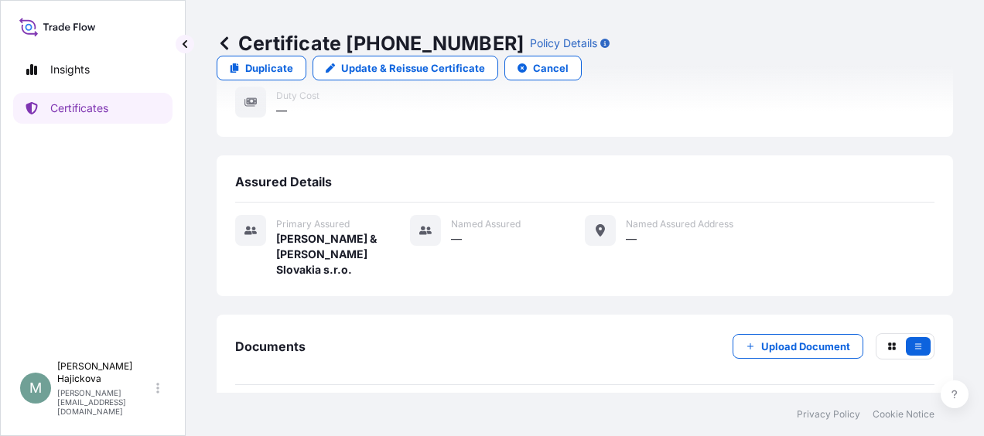
scroll to position [345, 0]
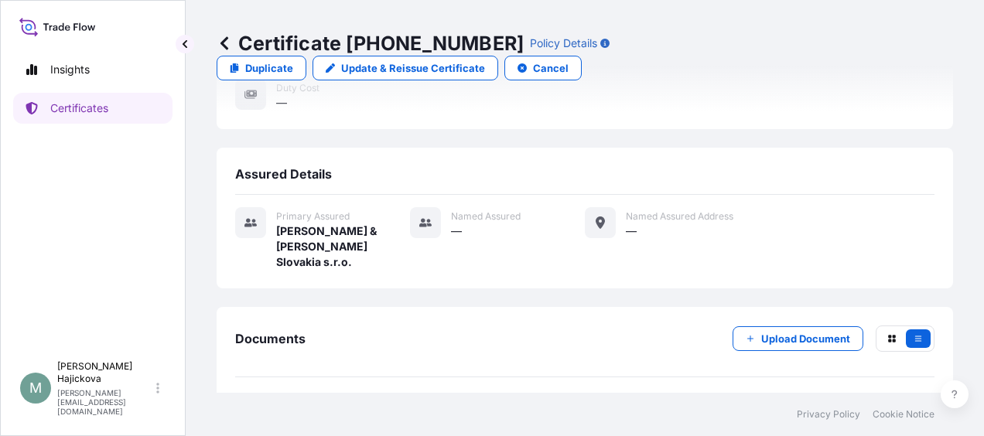
click at [599, 393] on link "PDF Certificate 2025-09-25T11:53:52.097176" at bounding box center [584, 413] width 699 height 40
